Goal: Task Accomplishment & Management: Manage account settings

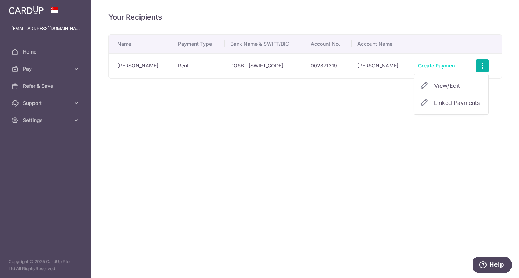
click at [380, 133] on div "Your Recipients Name Payment Type Bank Name & SWIFT/BIC Account No. Account Nam…" at bounding box center [305, 139] width 428 height 278
click at [54, 67] on span "Pay" at bounding box center [46, 68] width 47 height 7
click at [28, 51] on span "Home" at bounding box center [46, 51] width 47 height 7
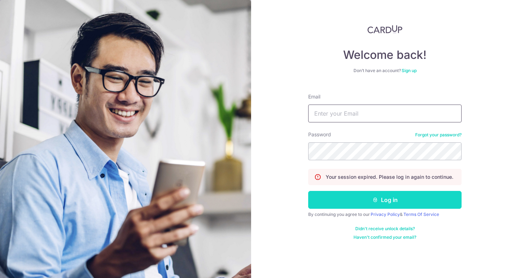
type input "charlescmc_92@hotmail.com"
click at [398, 196] on button "Log in" at bounding box center [384, 200] width 153 height 18
